Goal: Task Accomplishment & Management: Manage account settings

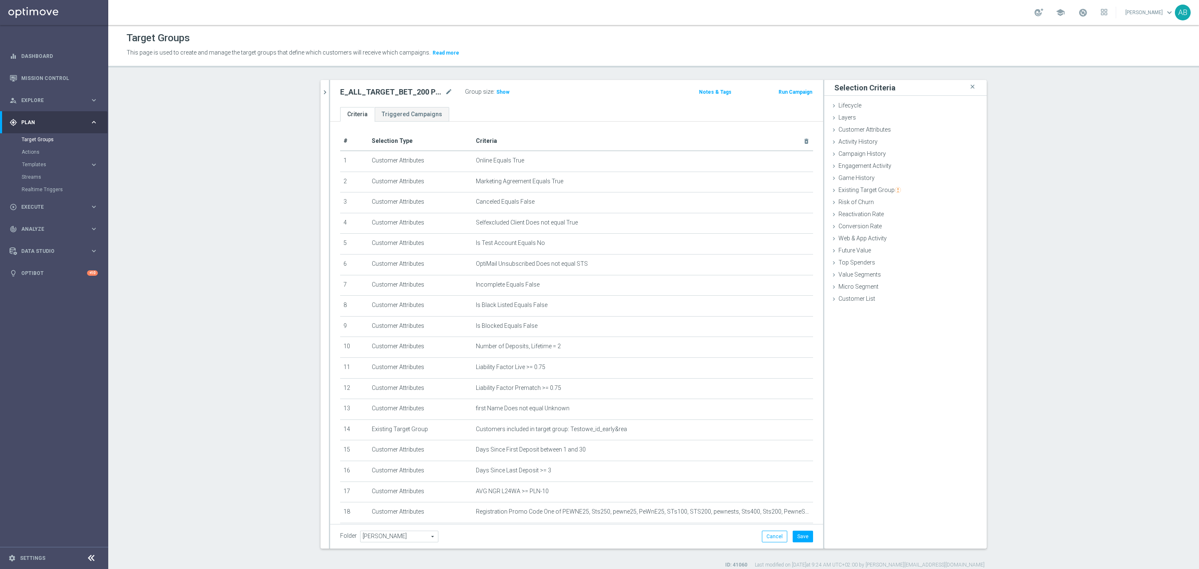
scroll to position [39, 0]
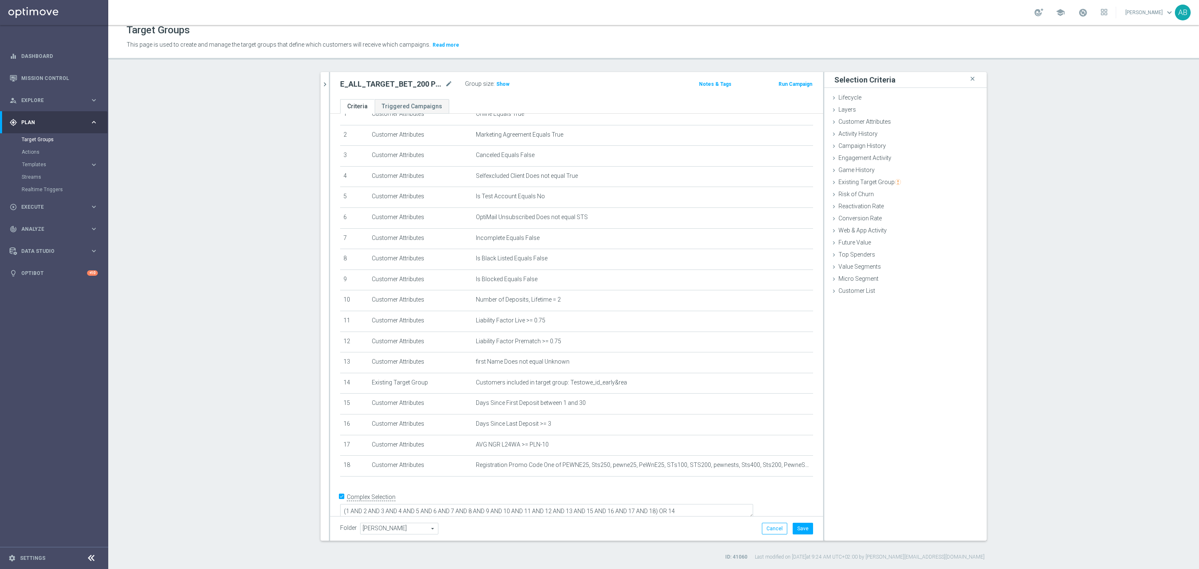
click at [375, 85] on h2 "E_ALL_TARGET_BET_200 PLN 2DEPO_090925" at bounding box center [391, 84] width 103 height 10
copy div "E_ALL_TARGET_BET_200 PLN 2DEPO_090925"
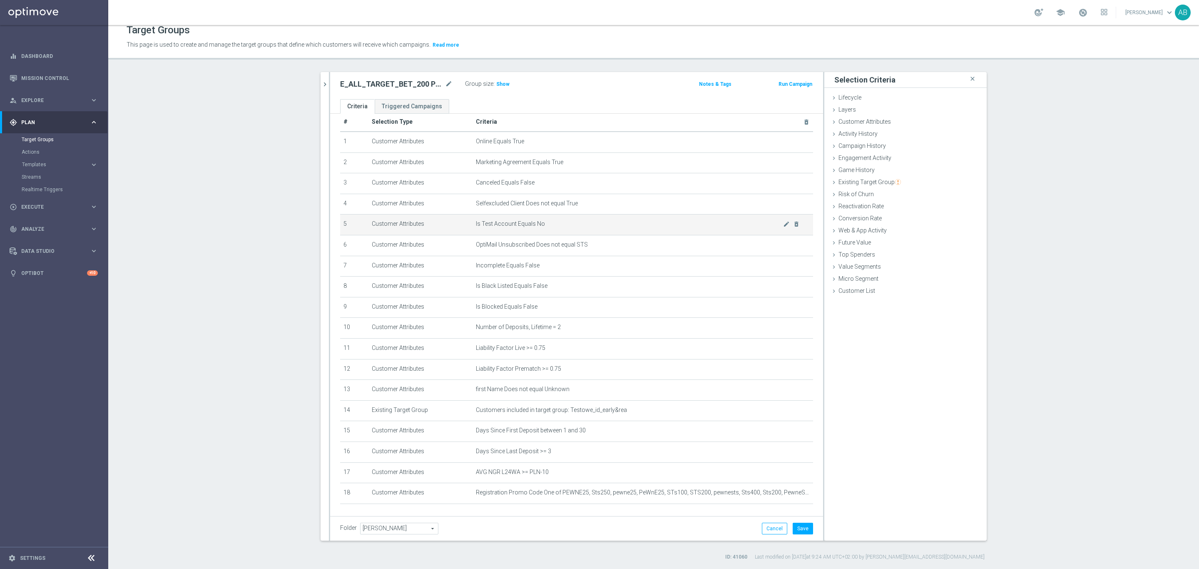
scroll to position [0, 0]
click at [801, 533] on button "Save" at bounding box center [803, 529] width 20 height 12
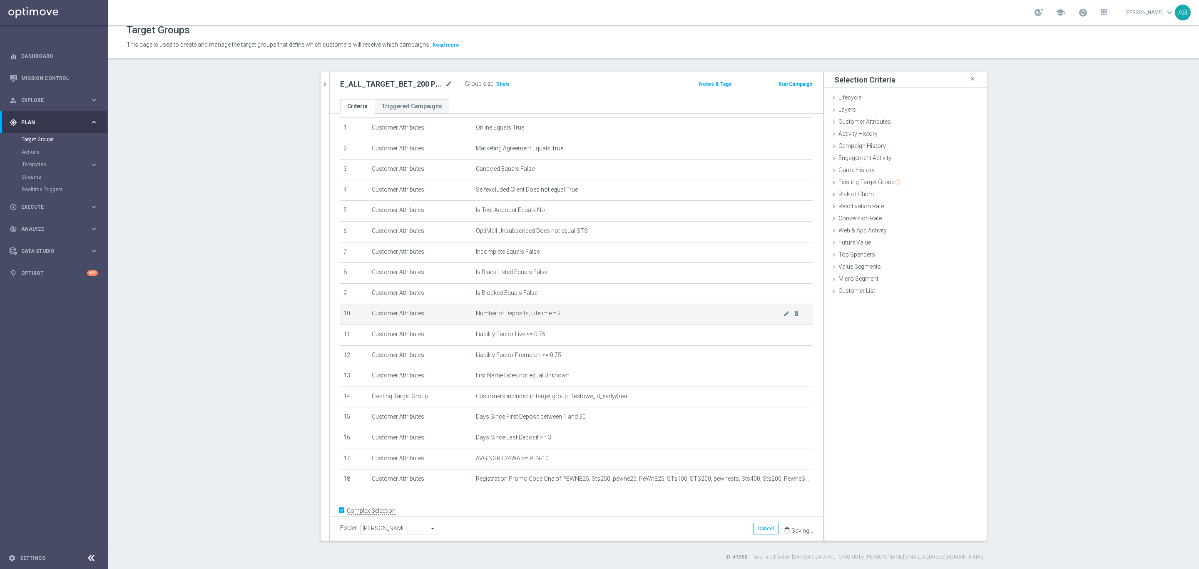
scroll to position [39, 0]
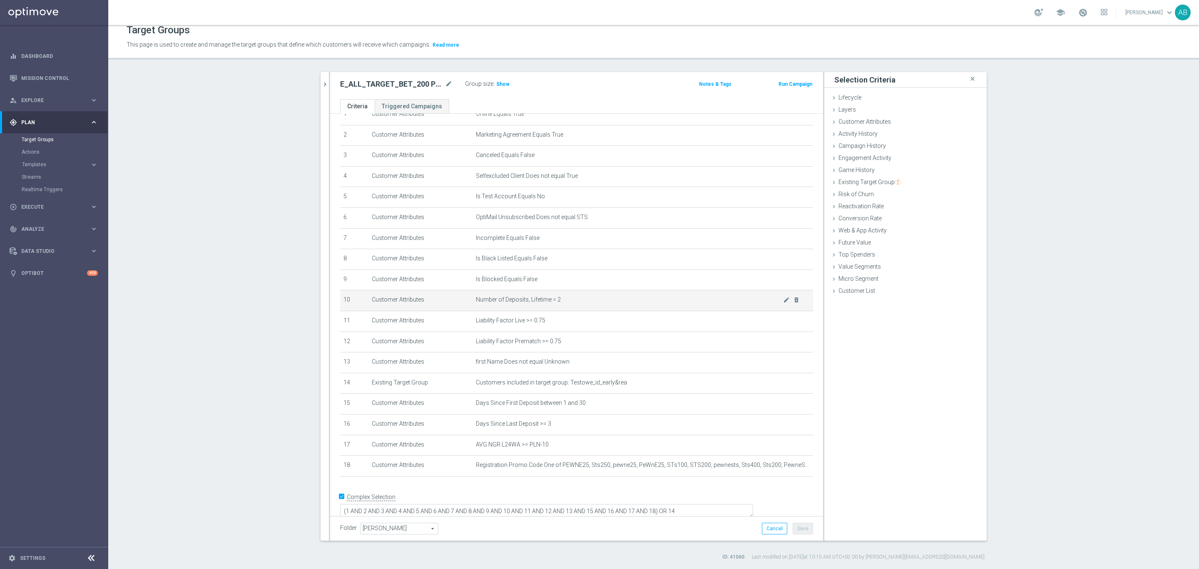
drag, startPoint x: 498, startPoint y: 86, endPoint x: 603, endPoint y: 294, distance: 232.8
click at [498, 86] on span "Show" at bounding box center [502, 84] width 13 height 6
click at [330, 81] on div "E_ALL_TARGET_BET_200 PLN 2DEPO_090925 mode_edit Group size : 384 Notes & Tags R…" at bounding box center [576, 85] width 493 height 27
click at [324, 81] on icon "chevron_right" at bounding box center [325, 84] width 8 height 8
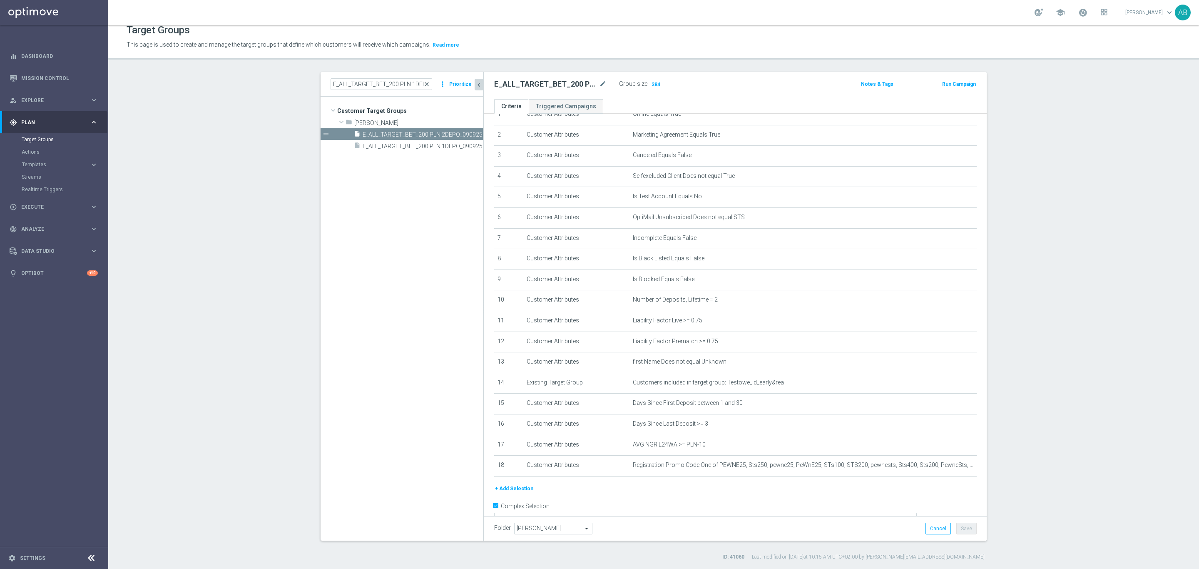
click at [426, 84] on span "close" at bounding box center [427, 84] width 7 height 7
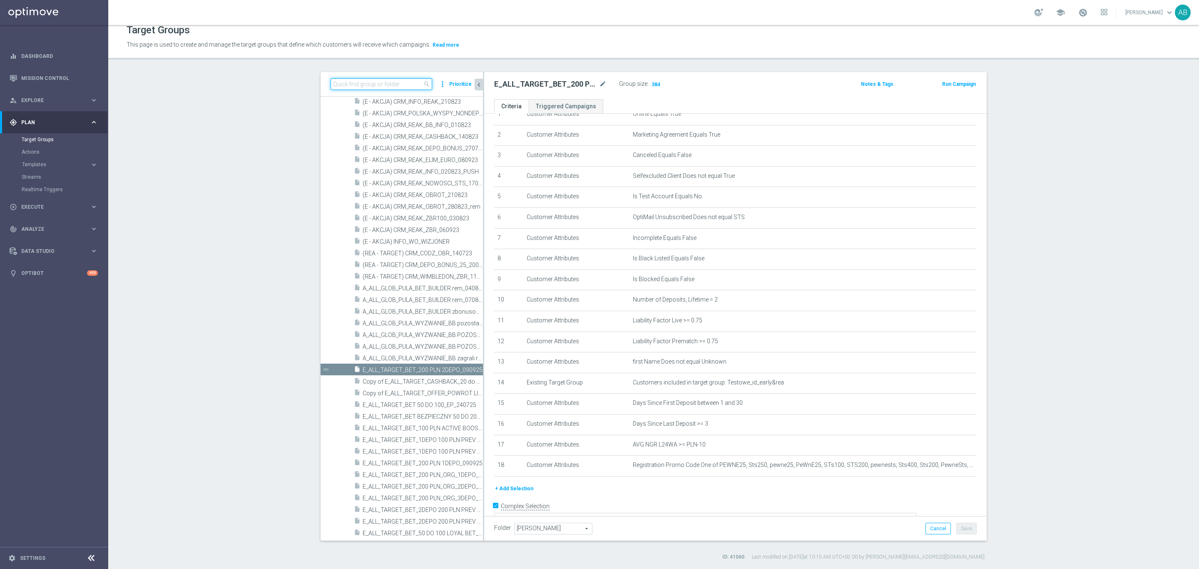
click at [391, 80] on input at bounding box center [382, 84] width 102 height 12
paste input "E_ALL_TARGET_BET_200 PLN 2DEPO_090925"
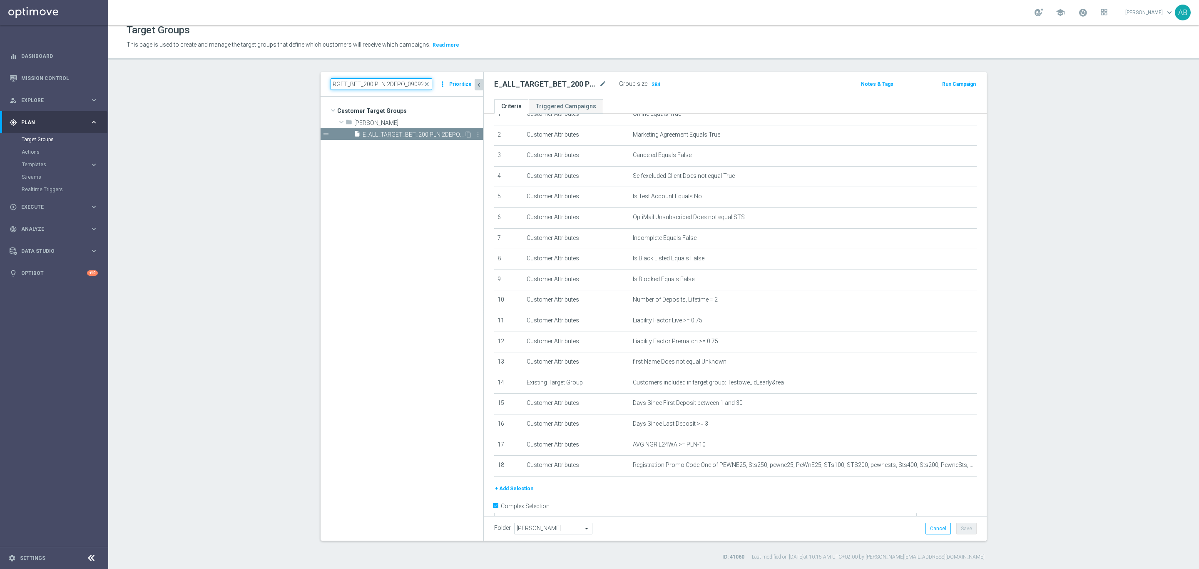
scroll to position [0, 0]
type input "E_ALL_TARGET_BET_200 PLN 2DEPO_090925"
click at [396, 135] on span "E_ALL_TARGET_BET_200 PLN 2DEPO_090925" at bounding box center [414, 134] width 102 height 7
click at [465, 132] on icon "content_copy" at bounding box center [468, 134] width 7 height 7
click at [599, 80] on icon "mode_edit" at bounding box center [602, 84] width 7 height 10
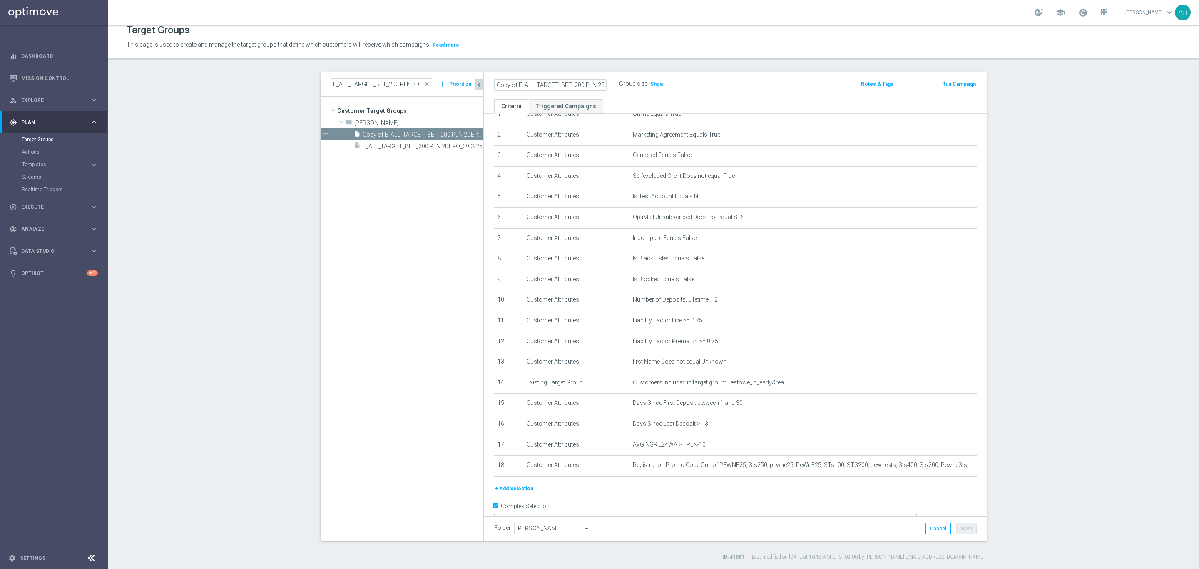
scroll to position [0, 32]
click at [521, 85] on input "Copy of E_ALL_TARGET_BET_200 PLN 2DEPO_090925" at bounding box center [550, 85] width 112 height 12
type input "E_ALL_TARGET_BET_200 PLN DEPO_090925"
click at [599, 82] on icon "mode_edit" at bounding box center [602, 84] width 7 height 10
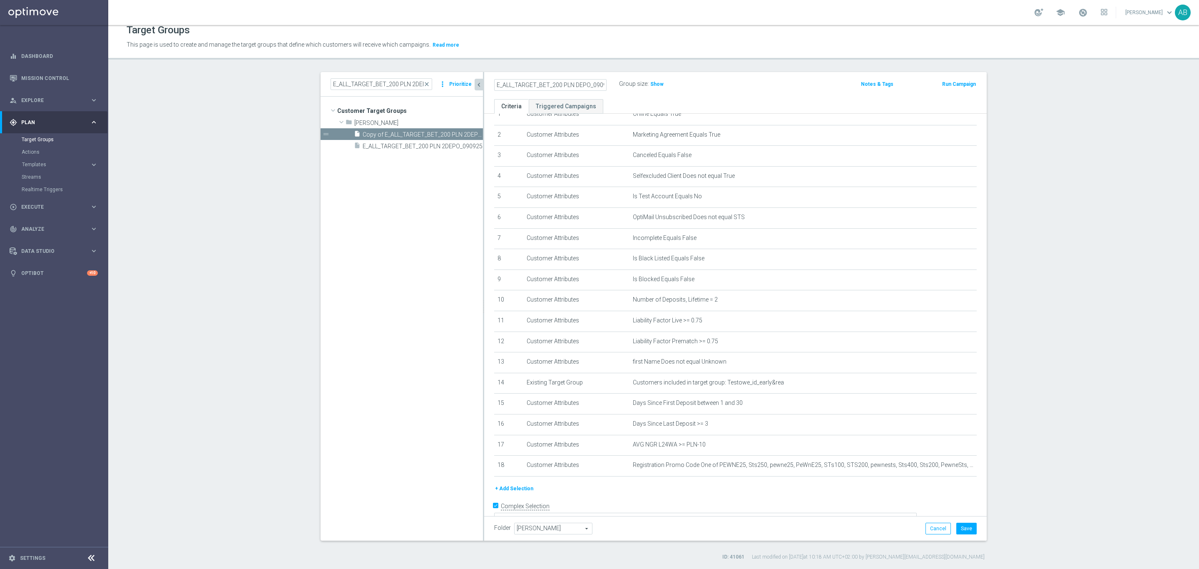
scroll to position [0, 8]
click at [556, 83] on input "E_ALL_TARGET_BET_200 PLN DEPO_090925" at bounding box center [550, 85] width 112 height 12
click at [536, 84] on input "E_ALL_TARGET_BET_200 PLN DEPO_090925" at bounding box center [550, 85] width 112 height 12
type input "E_ALL_TARGET_BET_ORG 3DEPO 200 PLN_090925"
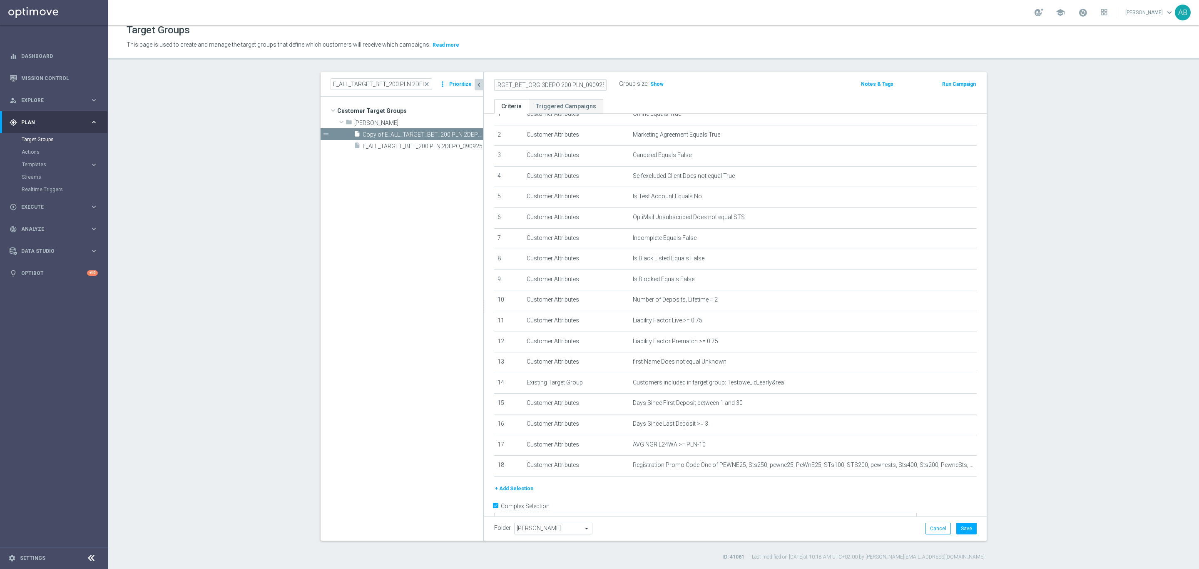
click at [788, 92] on div "E_ALL_TARGET_BET_ORG 3DEPO 200 PLN_090925 Group size : Show Notes & Tags Run Ca…" at bounding box center [735, 85] width 503 height 27
click at [962, 528] on button "Save" at bounding box center [967, 529] width 20 height 12
click at [521, 88] on h2 "E_ALL_TARGET_BET_ORG 3DEPO 200 PLN_090925" at bounding box center [545, 84] width 103 height 10
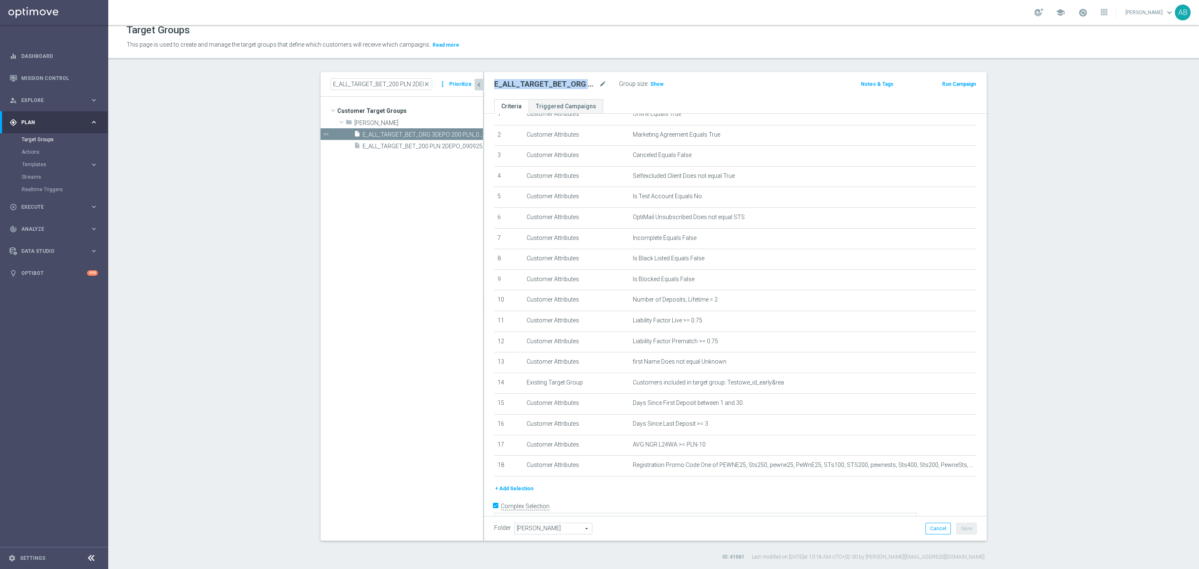
click at [521, 88] on h2 "E_ALL_TARGET_BET_ORG 3DEPO 200 PLN_090925" at bounding box center [545, 84] width 103 height 10
copy div "E_ALL_TARGET_BET_ORG 3DEPO 200 PLN_090925"
click at [947, 297] on icon "mode_edit" at bounding box center [950, 300] width 7 height 7
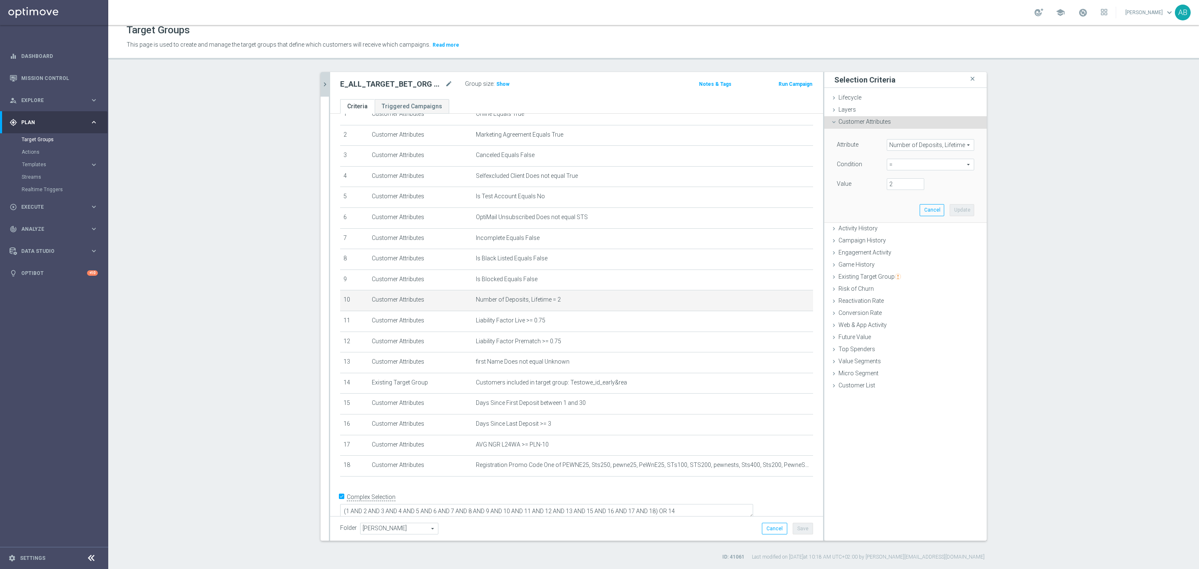
click at [911, 170] on div "= = arrow_drop_down search" at bounding box center [930, 165] width 87 height 12
click at [911, 227] on label ">=" at bounding box center [930, 231] width 87 height 11
type input ">="
click at [894, 180] on input "number" at bounding box center [905, 184] width 37 height 12
type input "3"
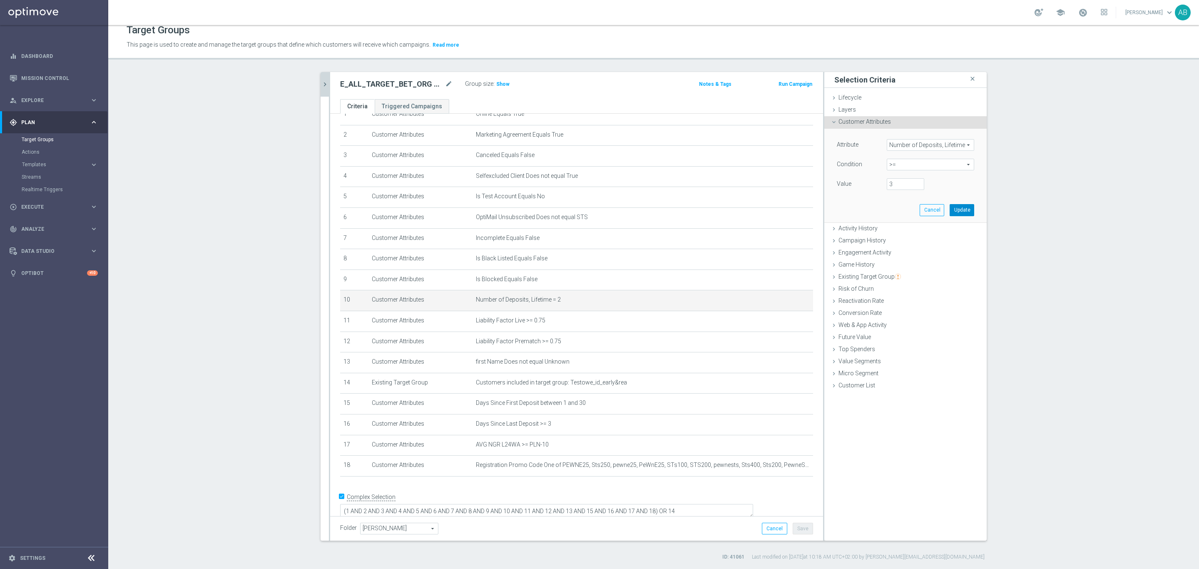
click at [961, 209] on button "Update" at bounding box center [962, 210] width 25 height 12
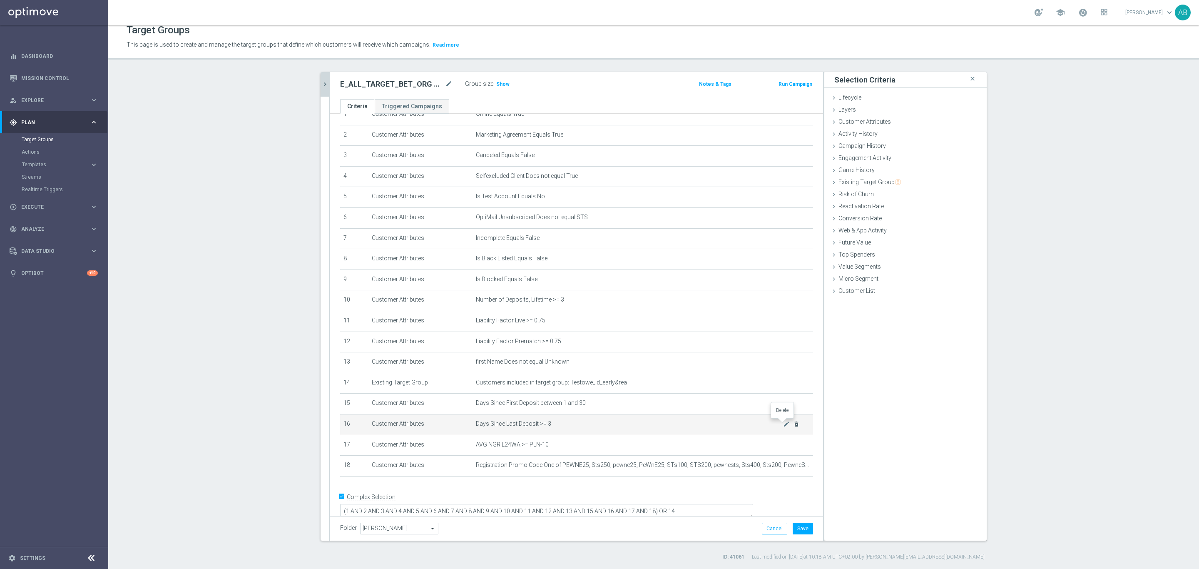
click at [793, 425] on icon "delete_forever" at bounding box center [796, 424] width 7 height 7
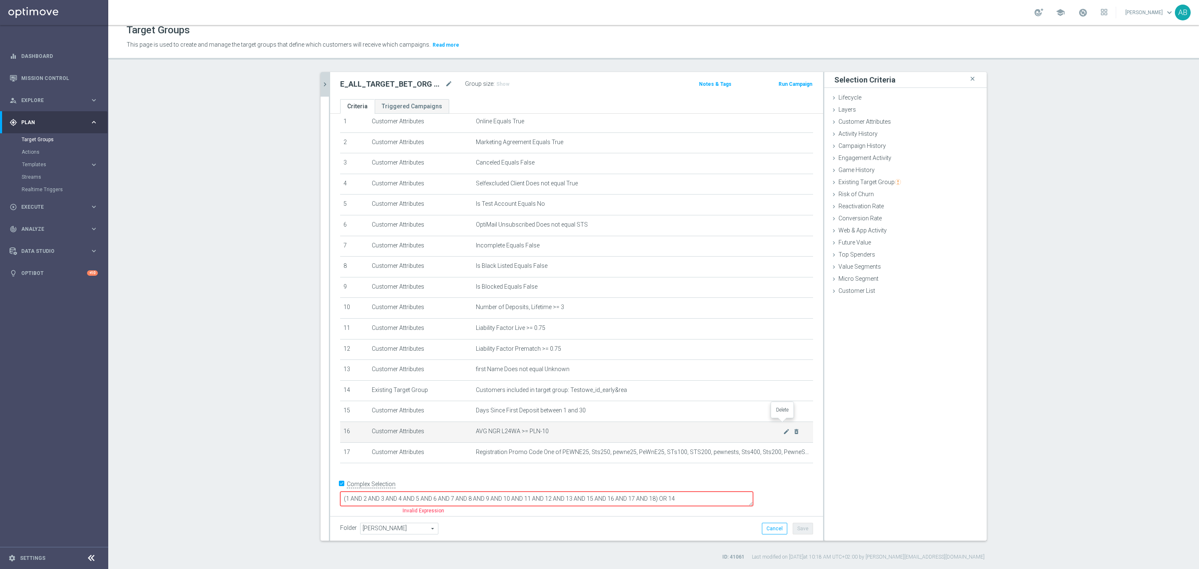
scroll to position [19, 0]
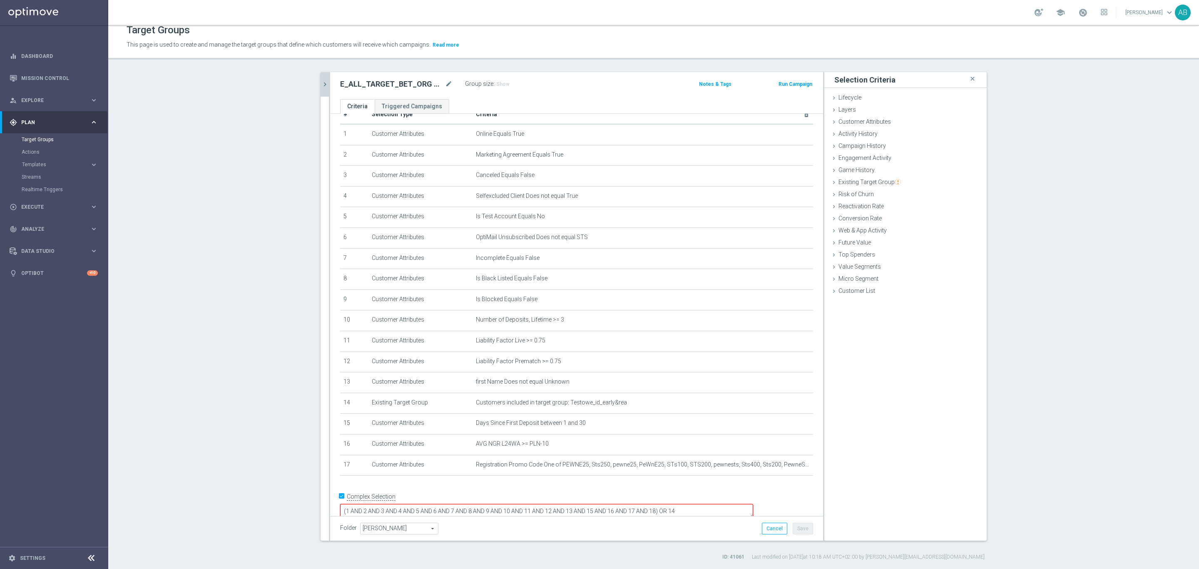
click at [711, 504] on textarea "(1 AND 2 AND 3 AND 4 AND 5 AND 6 AND 7 AND 8 AND 9 AND 10 AND 11 AND 12 AND 13 …" at bounding box center [546, 511] width 413 height 15
type textarea "(1 AND 2 AND 3 AND 4 AND 5 AND 6 AND 7 AND 8 AND 9 AND 10 AND 11 AND 12 AND 13 …"
click at [234, 372] on section "E_ALL_TARGET_BET_200 PLN 2DEPO_090925 close more_vert Prioritize Customer Targe…" at bounding box center [653, 316] width 1091 height 489
click at [797, 526] on button "Save" at bounding box center [803, 529] width 20 height 12
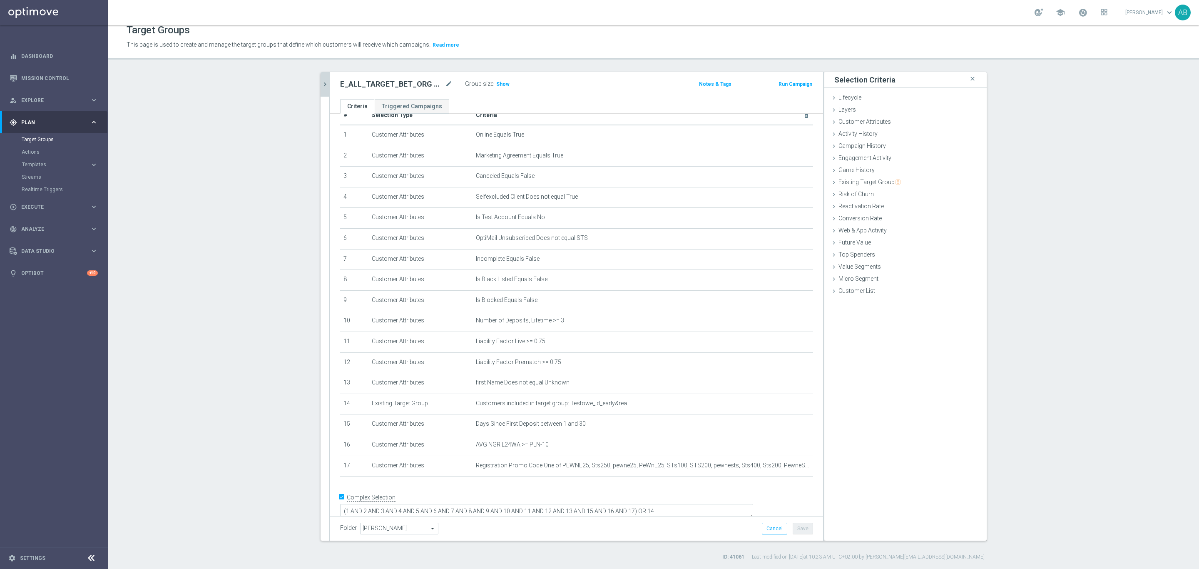
click at [482, 82] on label "Group size" at bounding box center [479, 83] width 28 height 7
click at [496, 82] on span "Show" at bounding box center [502, 84] width 13 height 6
click at [399, 78] on div "E_ALL_TARGET_BET_ORG 3DEPO 200 PLN_090925 mode_edit" at bounding box center [402, 84] width 125 height 12
click at [391, 84] on h2 "E_ALL_TARGET_BET_ORG 3DEPO 200 PLN_090925" at bounding box center [391, 84] width 103 height 10
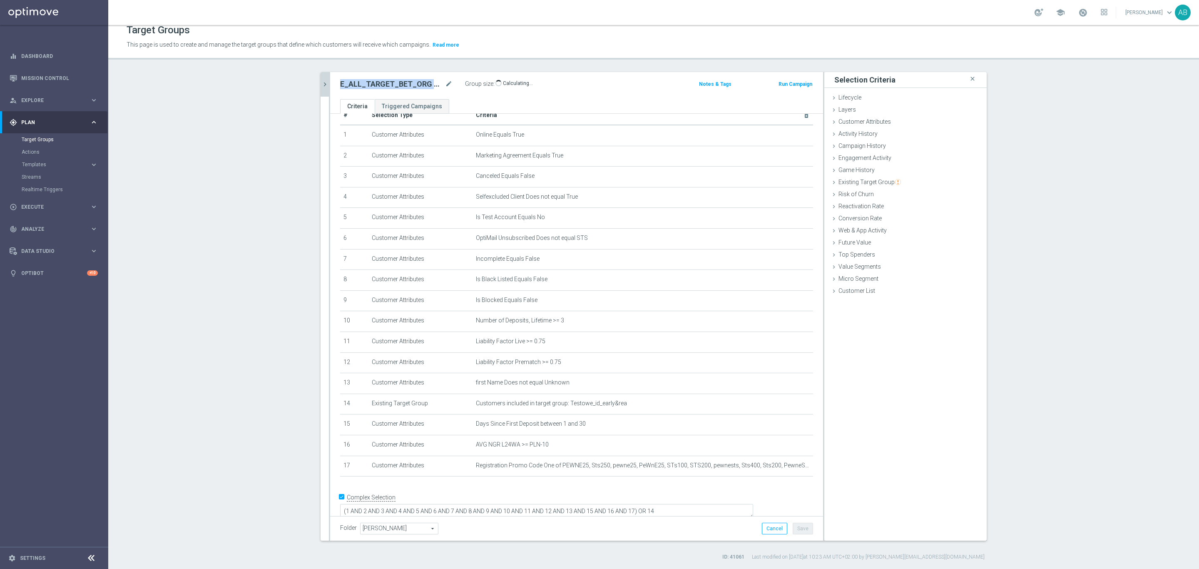
click at [391, 84] on h2 "E_ALL_TARGET_BET_ORG 3DEPO 200 PLN_090925" at bounding box center [391, 84] width 103 height 10
click at [321, 87] on icon "chevron_right" at bounding box center [325, 84] width 8 height 8
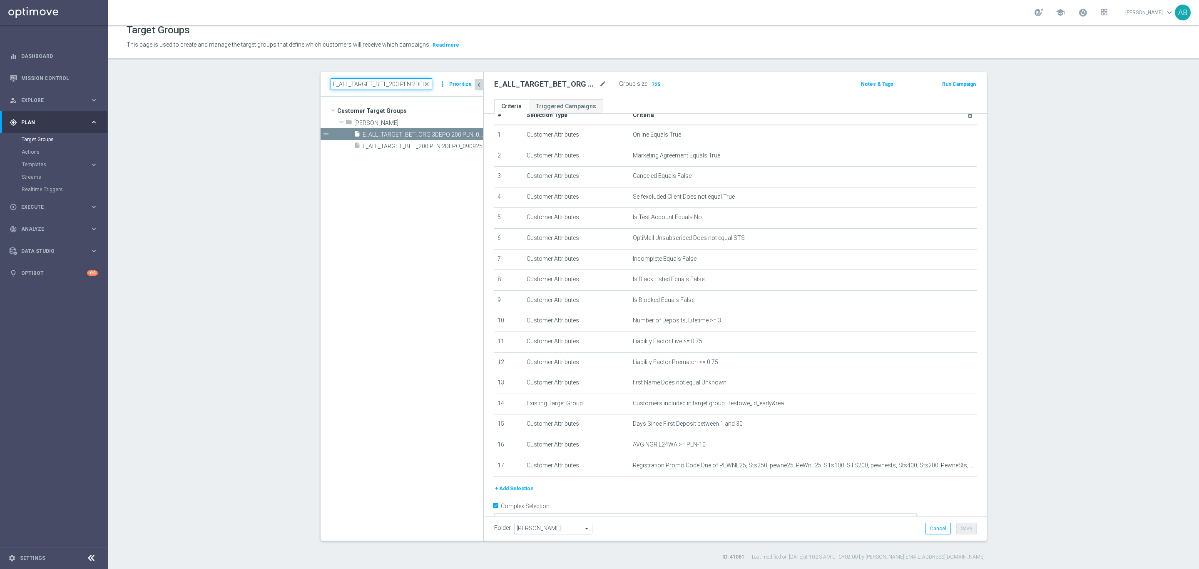
click at [385, 83] on input "E_ALL_TARGET_BET_200 PLN 2DEPO_090925" at bounding box center [382, 84] width 102 height 12
paste input "1"
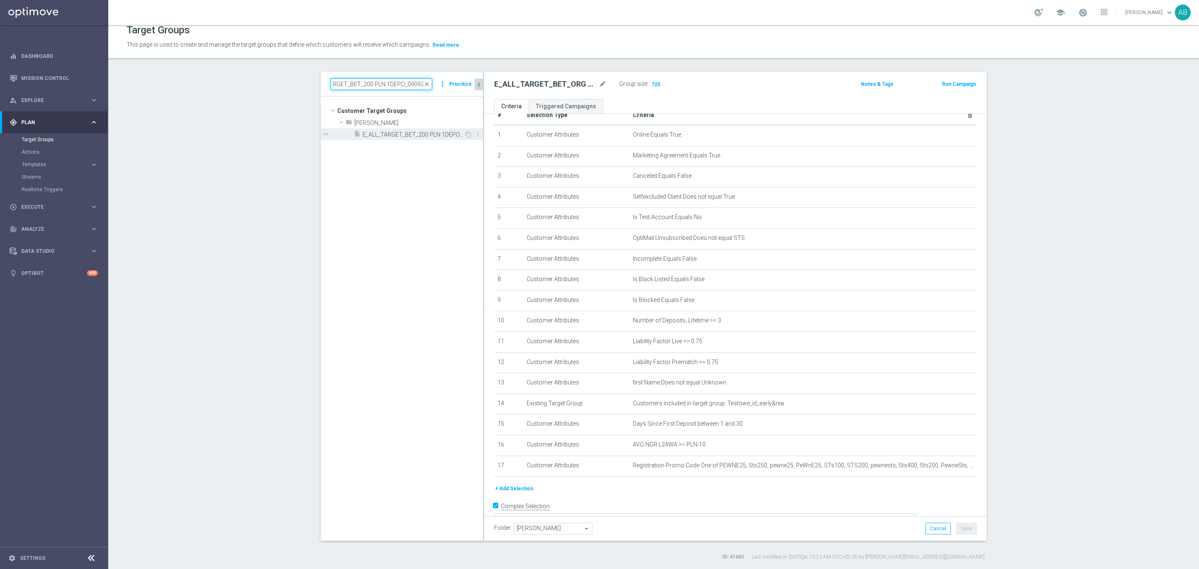
type input "E_ALL_TARGET_BET_200 PLN 1DEPO_090925"
click at [409, 136] on span "E_ALL_TARGET_BET_200 PLN 1DEPO_090925" at bounding box center [414, 134] width 102 height 7
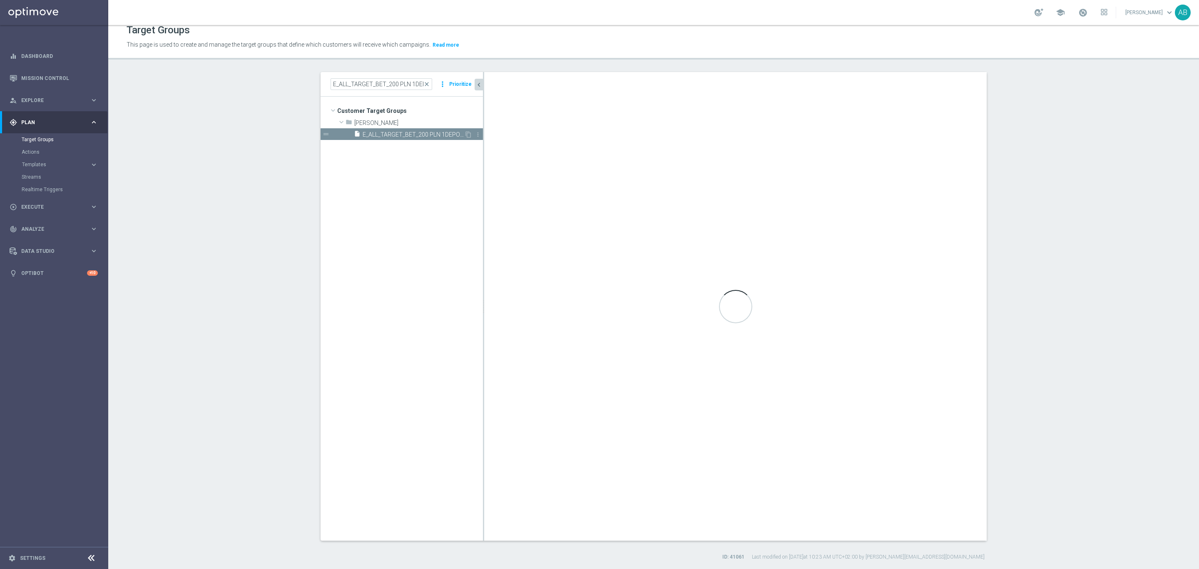
type textarea "(1 AND 2 AND 3 AND 4 AND 5 AND 6 AND 7 AND 8 AND 9 AND 10 AND 11 AND 12 AND 13 …"
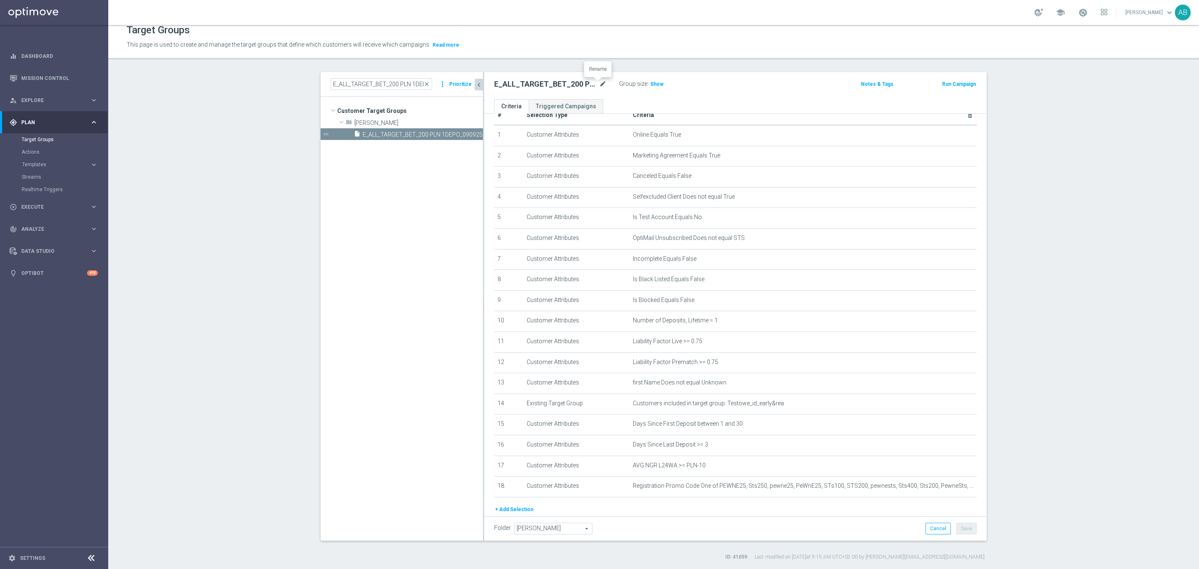
click at [599, 84] on icon "mode_edit" at bounding box center [602, 84] width 7 height 10
click at [538, 86] on input "E_ALL_TARGET_BET_ORG 3DEPO 200 PLN_090925" at bounding box center [550, 85] width 112 height 12
type input "E_ALL_TARGET_BET_ORG 1DEPO 200 PLN_090925"
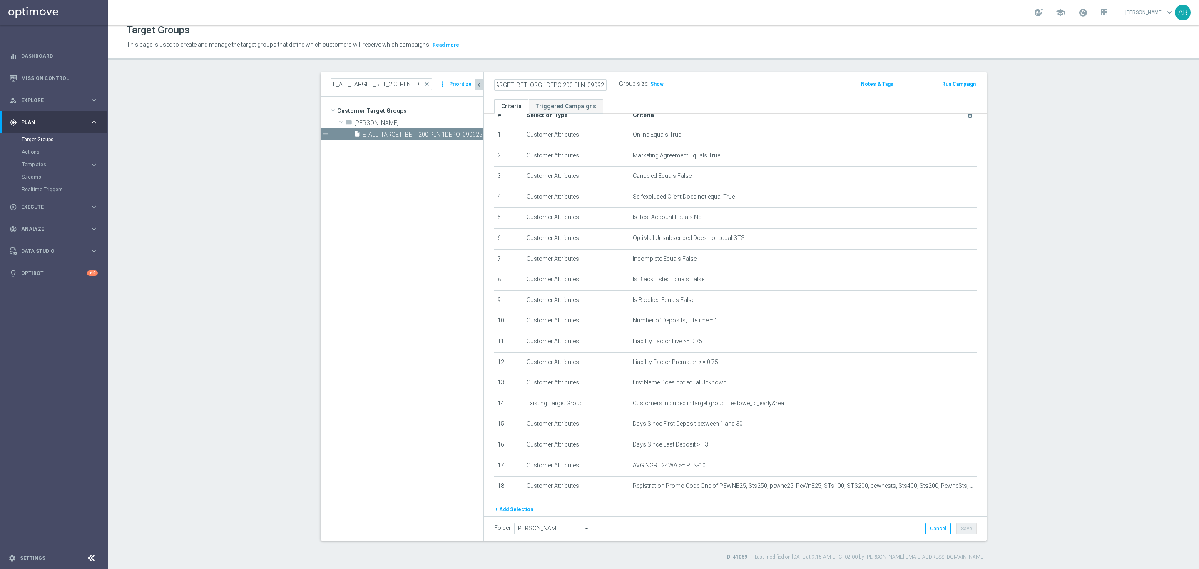
click at [820, 93] on div "E_ALL_TARGET_BET_ORG 1DEPO 200 PLN_090925 Group size : Show Notes & Tags Run Ca…" at bounding box center [735, 85] width 503 height 27
click at [969, 531] on button "Save" at bounding box center [967, 529] width 20 height 12
click at [568, 85] on h2 "E_ALL_TARGET_BET_ORG 1DEPO 200 PLN_090925" at bounding box center [545, 84] width 103 height 10
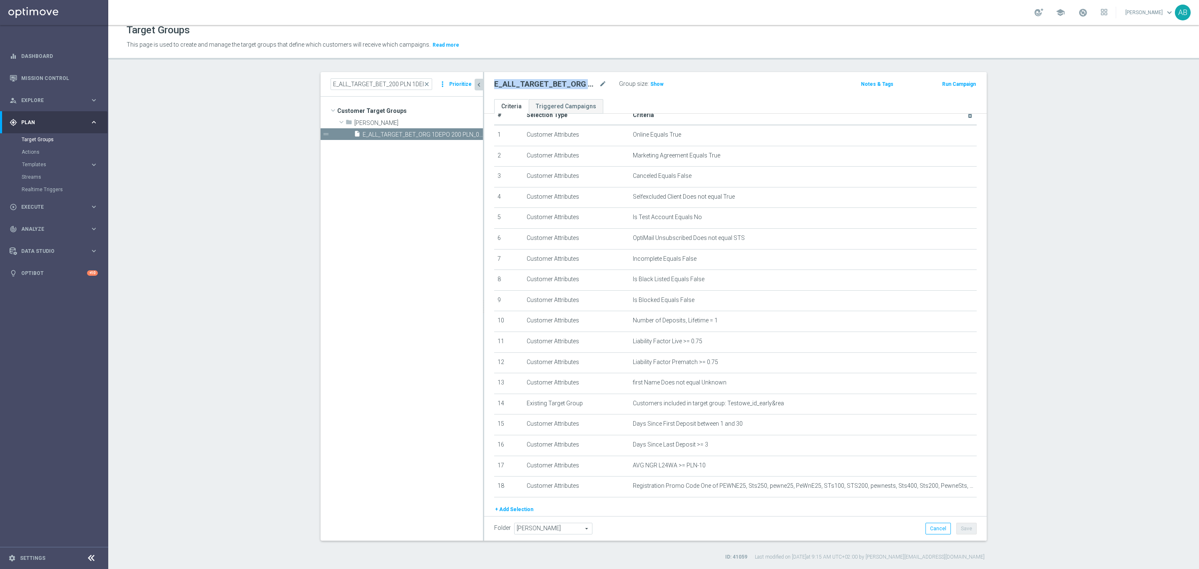
click at [568, 85] on h2 "E_ALL_TARGET_BET_ORG 1DEPO 200 PLN_090925" at bounding box center [545, 84] width 103 height 10
copy div "E_ALL_TARGET_BET_ORG 1DEPO 200 PLN_090925"
click at [426, 84] on span "close" at bounding box center [427, 84] width 7 height 7
click at [384, 84] on input "E_ALL_TARGET_BET_200 PLN 1DEPO_090925" at bounding box center [382, 84] width 102 height 12
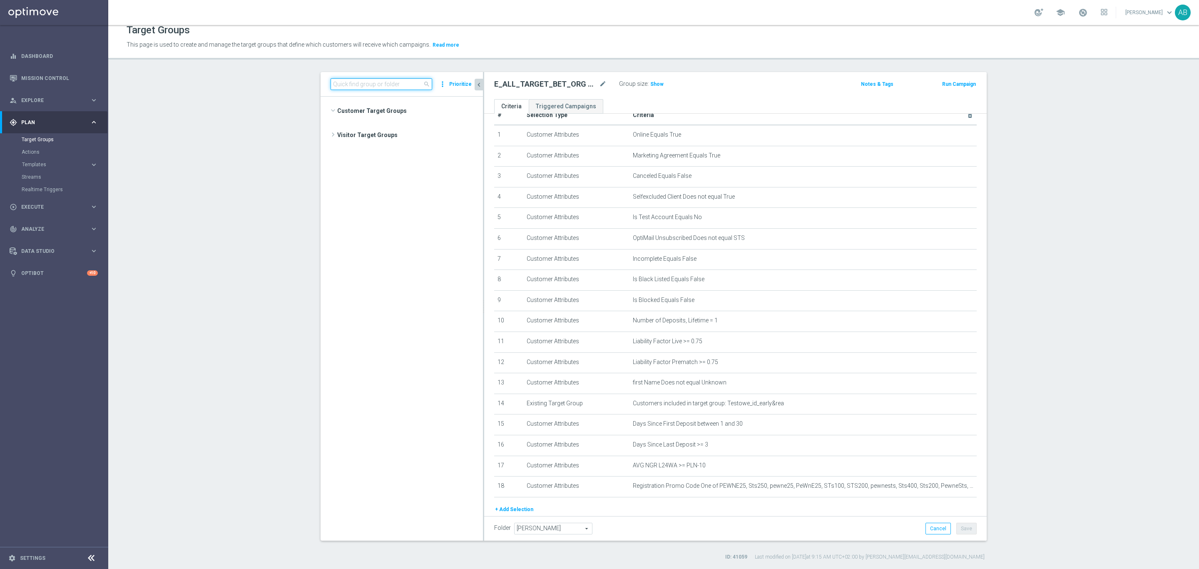
scroll to position [428, 0]
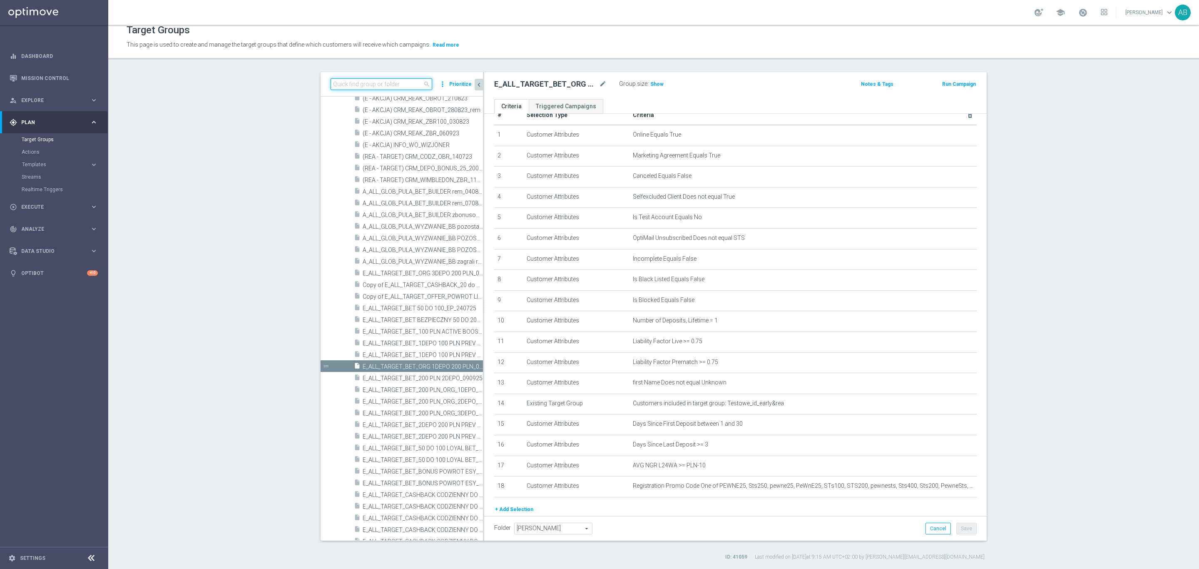
paste input "E_ALL_TARGET_BET_200 PLN 2DEPO_090925"
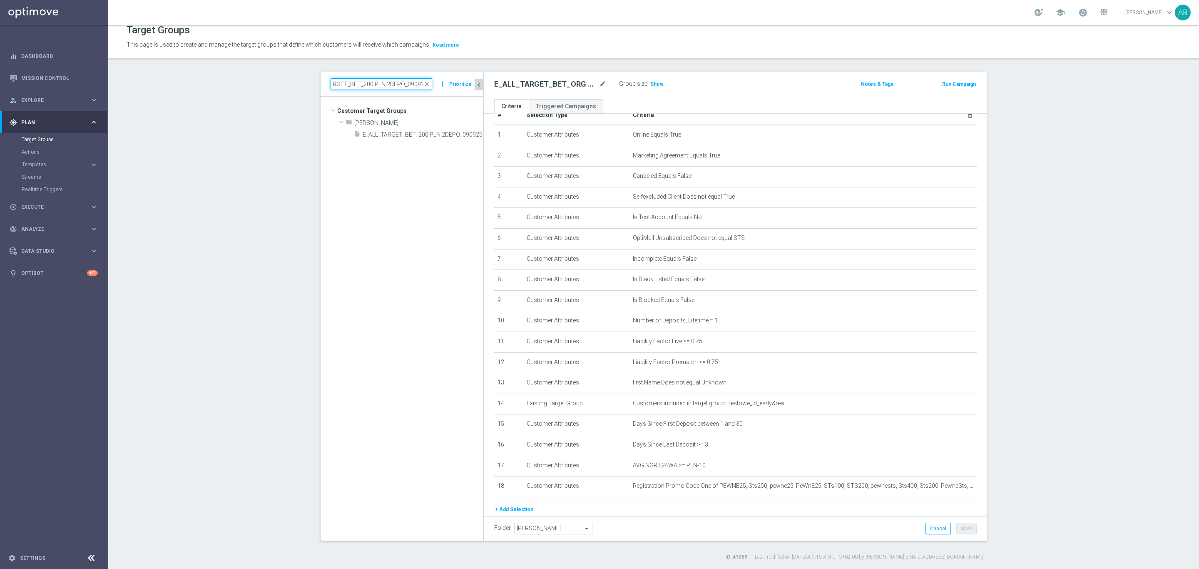
scroll to position [0, 0]
type input "E_ALL_TARGET_BET_200 PLN 2DEPO_090925"
click at [395, 134] on span "E_ALL_TARGET_BET_200 PLN 2DEPO_090925" at bounding box center [414, 134] width 102 height 7
click at [599, 80] on icon "mode_edit" at bounding box center [602, 84] width 7 height 10
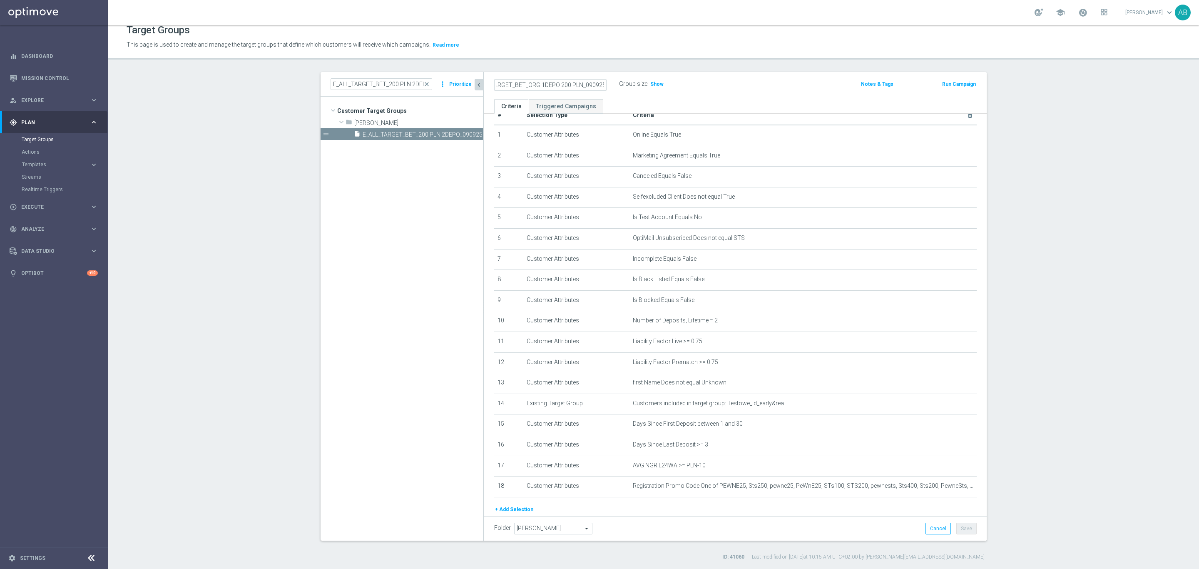
click at [541, 83] on input "E_ALL_TARGET_BET_ORG 1DEPO 200 PLN_090925" at bounding box center [550, 85] width 112 height 12
type input "E_ALL_TARGET_BET_ORG 2DEPO 200 PLN_090925"
click at [705, 93] on div "E_ALL_TARGET_BET_ORG 2DEPO 200 PLN_090925 Group size : Show Notes & Tags Run Ca…" at bounding box center [735, 85] width 503 height 27
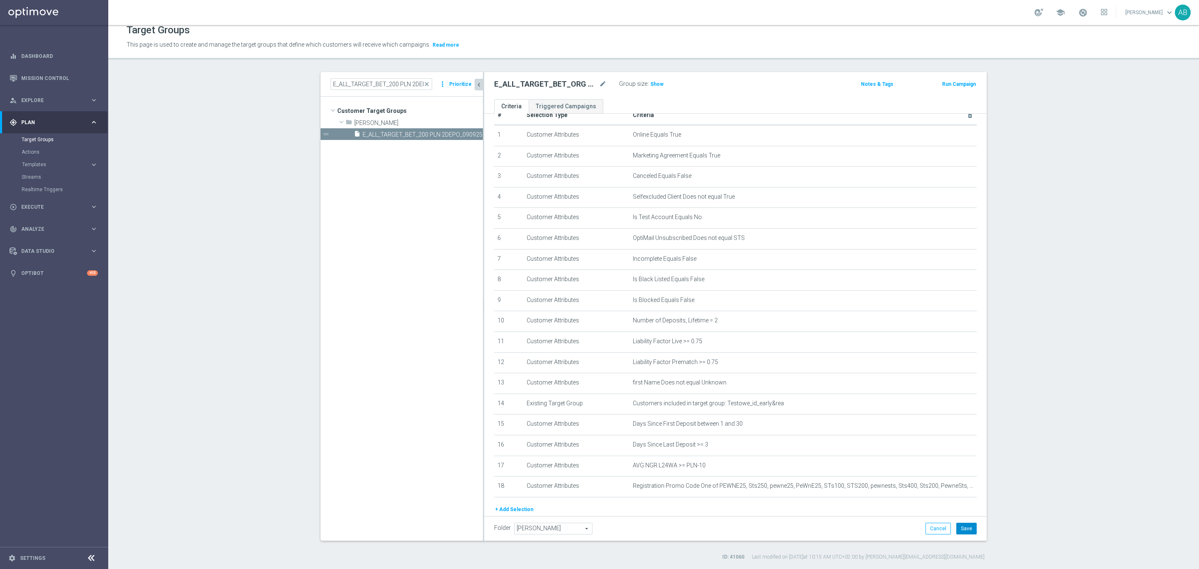
click at [969, 526] on button "Save" at bounding box center [967, 529] width 20 height 12
click at [565, 79] on h2 "E_ALL_TARGET_BET_ORG 2DEPO 200 PLN_090925" at bounding box center [545, 84] width 103 height 10
copy div "E_ALL_TARGET_BET_ORG 2DEPO 200 PLN_090925"
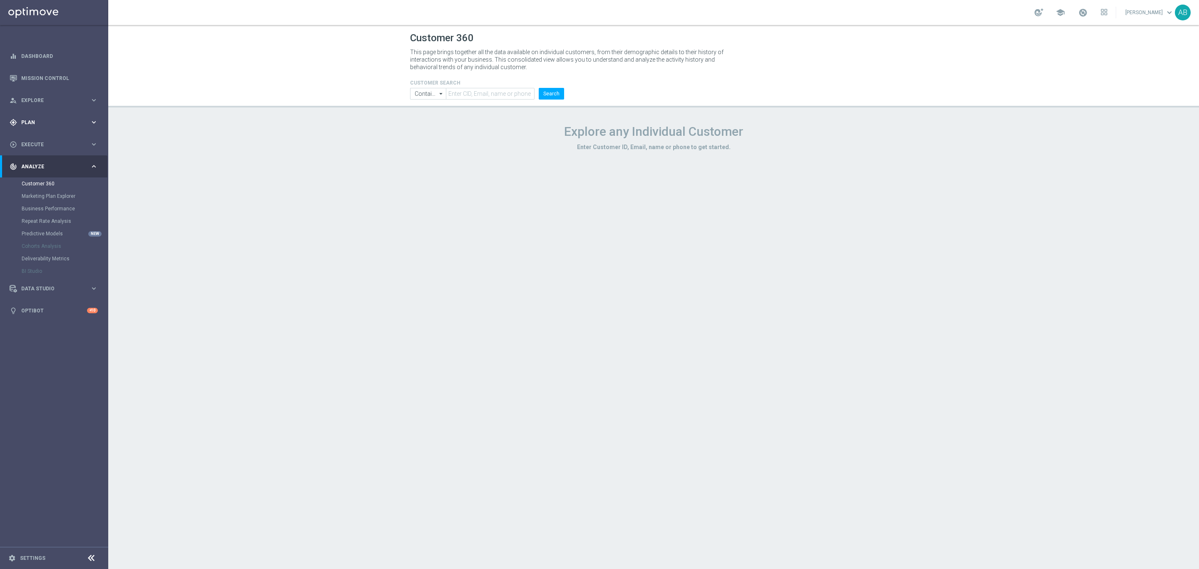
click at [44, 120] on span "Plan" at bounding box center [55, 122] width 69 height 5
click at [43, 139] on link "Target Groups" at bounding box center [54, 139] width 65 height 7
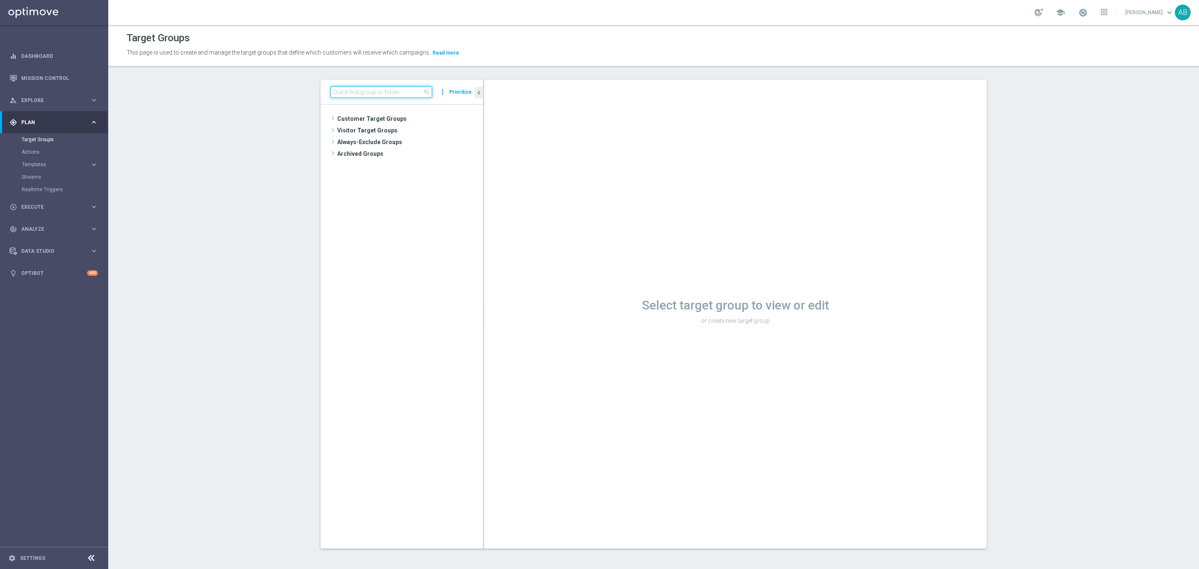
click at [341, 92] on input at bounding box center [382, 92] width 102 height 12
paste input "E_ALL_TARGET_DEPO_BONUS 200 PLN 3DEPO_290825"
type input "E_ALL_TARGET_DEPO_BONUS 200 PLN 3DEPO_290825"
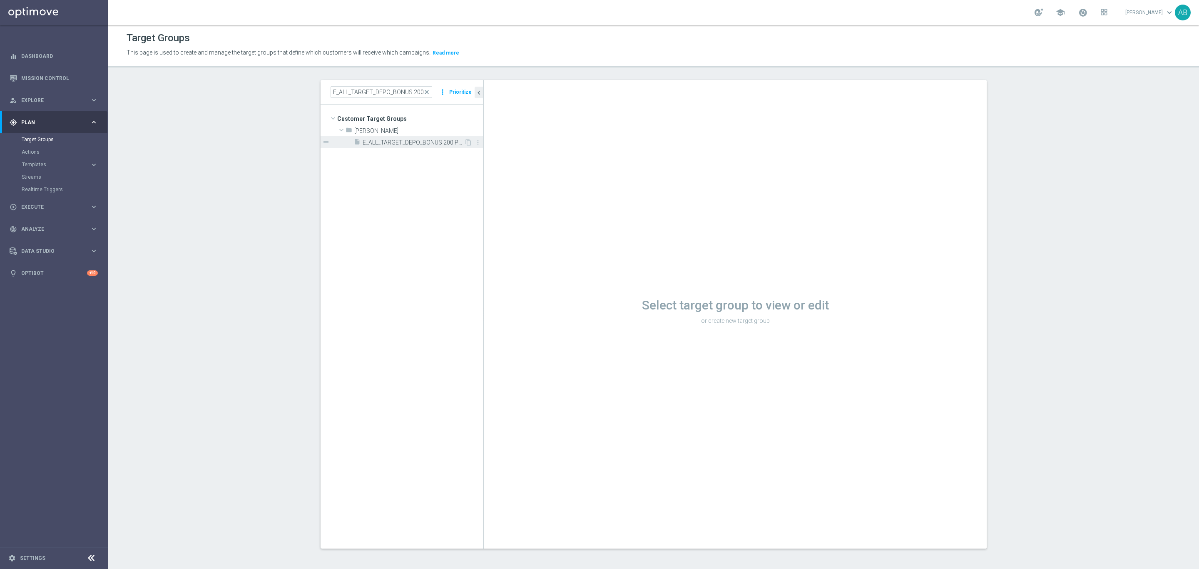
click at [382, 137] on div "insert_drive_file E_ALL_TARGET_DEPO_BONUS 200 PLN 3DEPO_290825" at bounding box center [409, 142] width 110 height 12
